Goal: Information Seeking & Learning: Learn about a topic

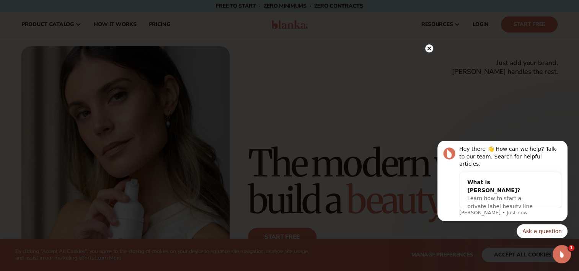
click at [429, 50] on circle at bounding box center [429, 48] width 8 height 8
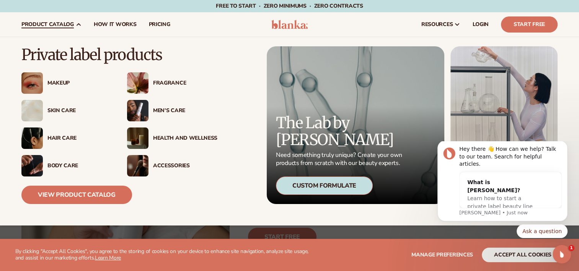
click at [63, 81] on div "Makeup" at bounding box center [79, 83] width 64 height 7
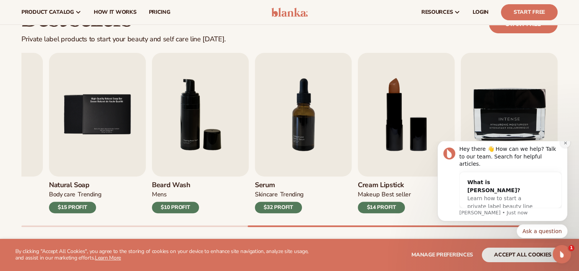
click at [561, 148] on button "Dismiss notification" at bounding box center [565, 143] width 10 height 10
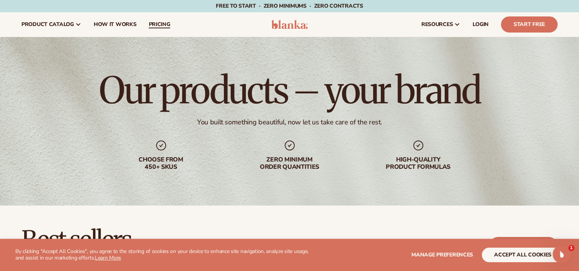
click at [163, 25] on span "pricing" at bounding box center [158, 24] width 21 height 6
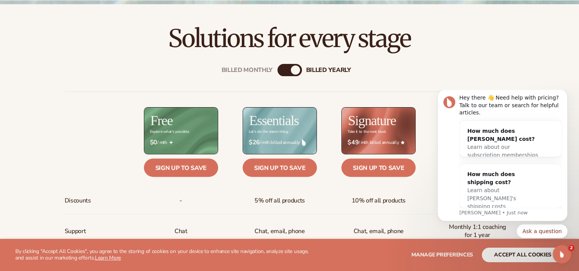
click at [532, 43] on h2 "Solutions for every stage" at bounding box center [289, 39] width 536 height 26
click at [564, 253] on icon "Open Intercom Messenger" at bounding box center [560, 253] width 13 height 13
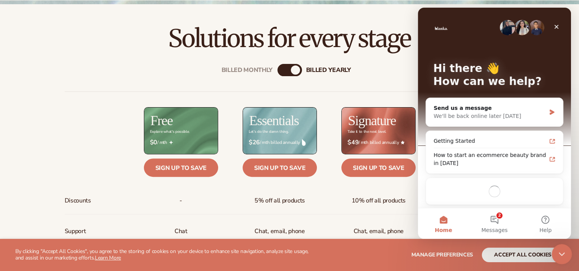
click at [564, 253] on icon "Close Intercom Messenger" at bounding box center [560, 252] width 9 height 9
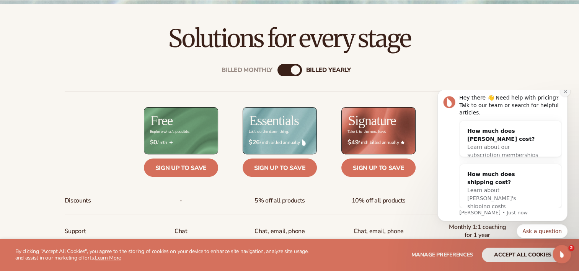
click at [566, 94] on icon "Dismiss notification" at bounding box center [565, 91] width 4 height 4
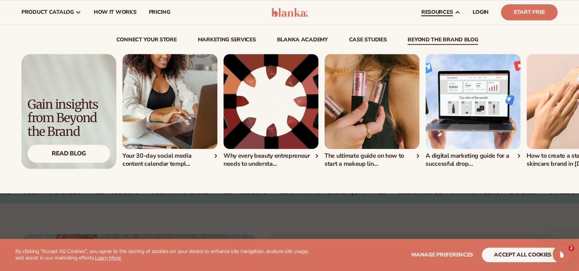
scroll to position [618, 0]
